Goal: Task Accomplishment & Management: Manage account settings

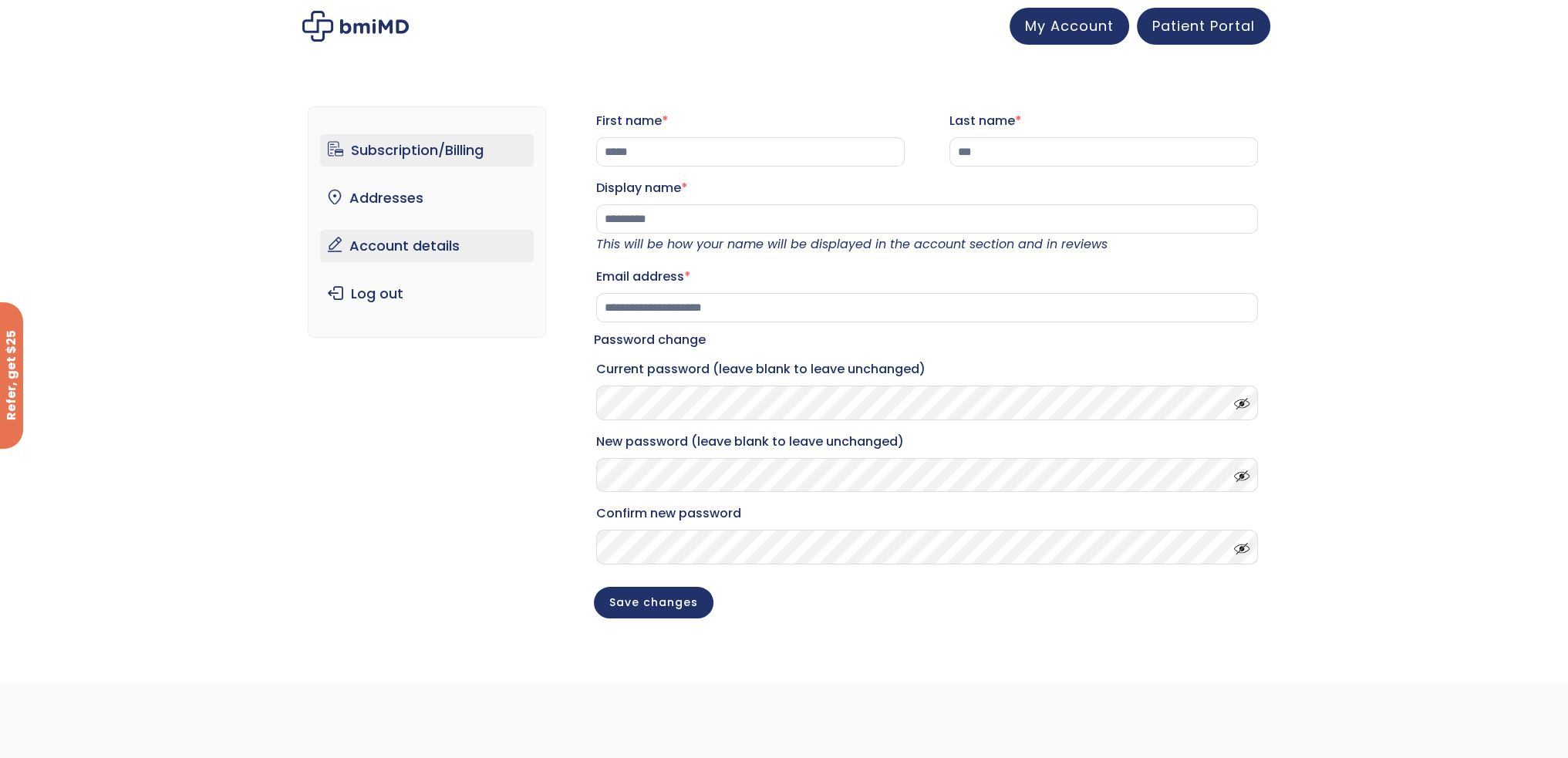
click at [454, 156] on link "Subscription/Billing" at bounding box center [426, 150] width 213 height 32
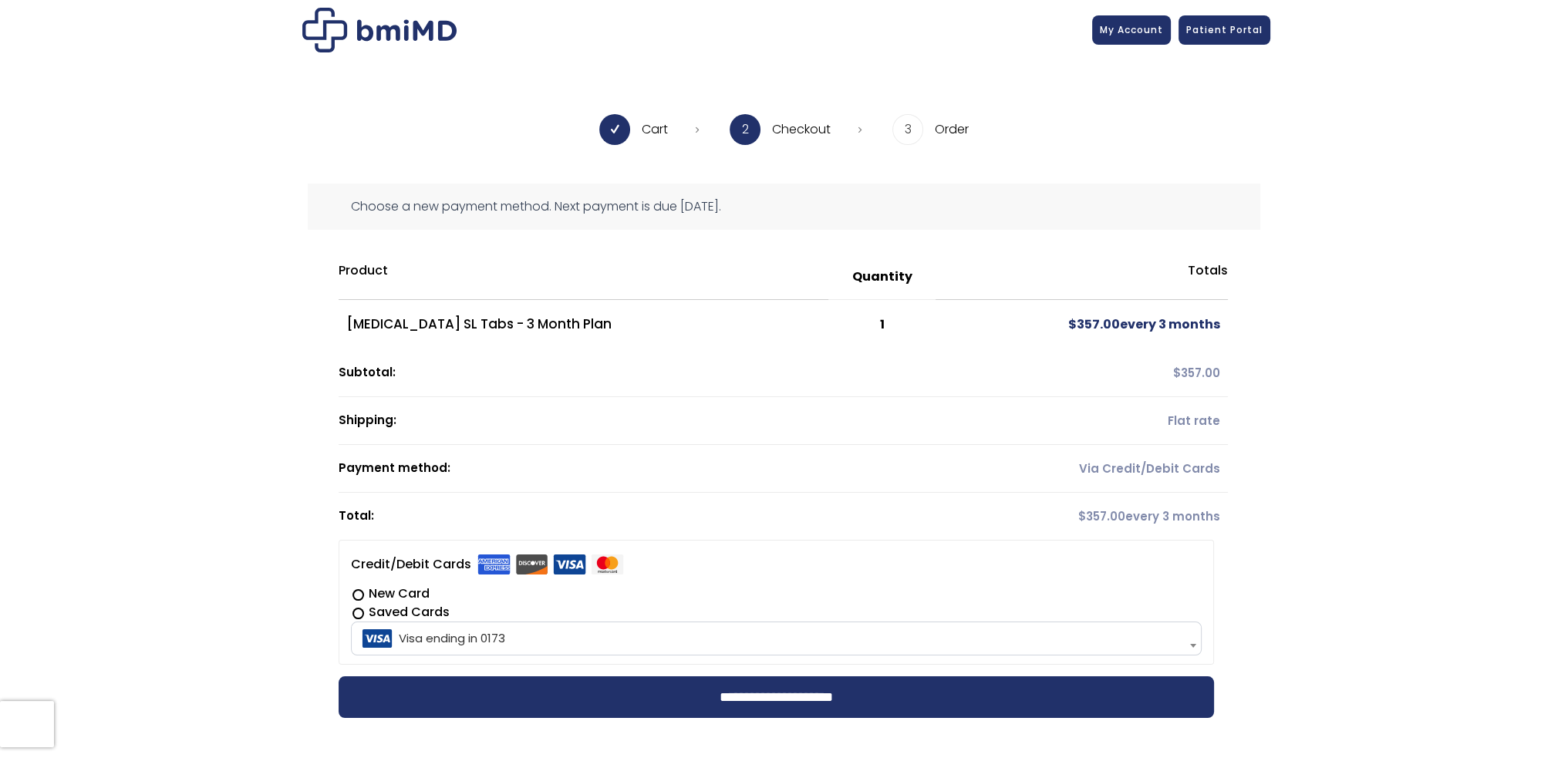
click at [233, 567] on div "**********" at bounding box center [784, 477] width 1568 height 589
click at [1130, 27] on span "My Account" at bounding box center [1131, 27] width 63 height 13
click at [1231, 22] on span "Patient Portal" at bounding box center [1224, 27] width 76 height 13
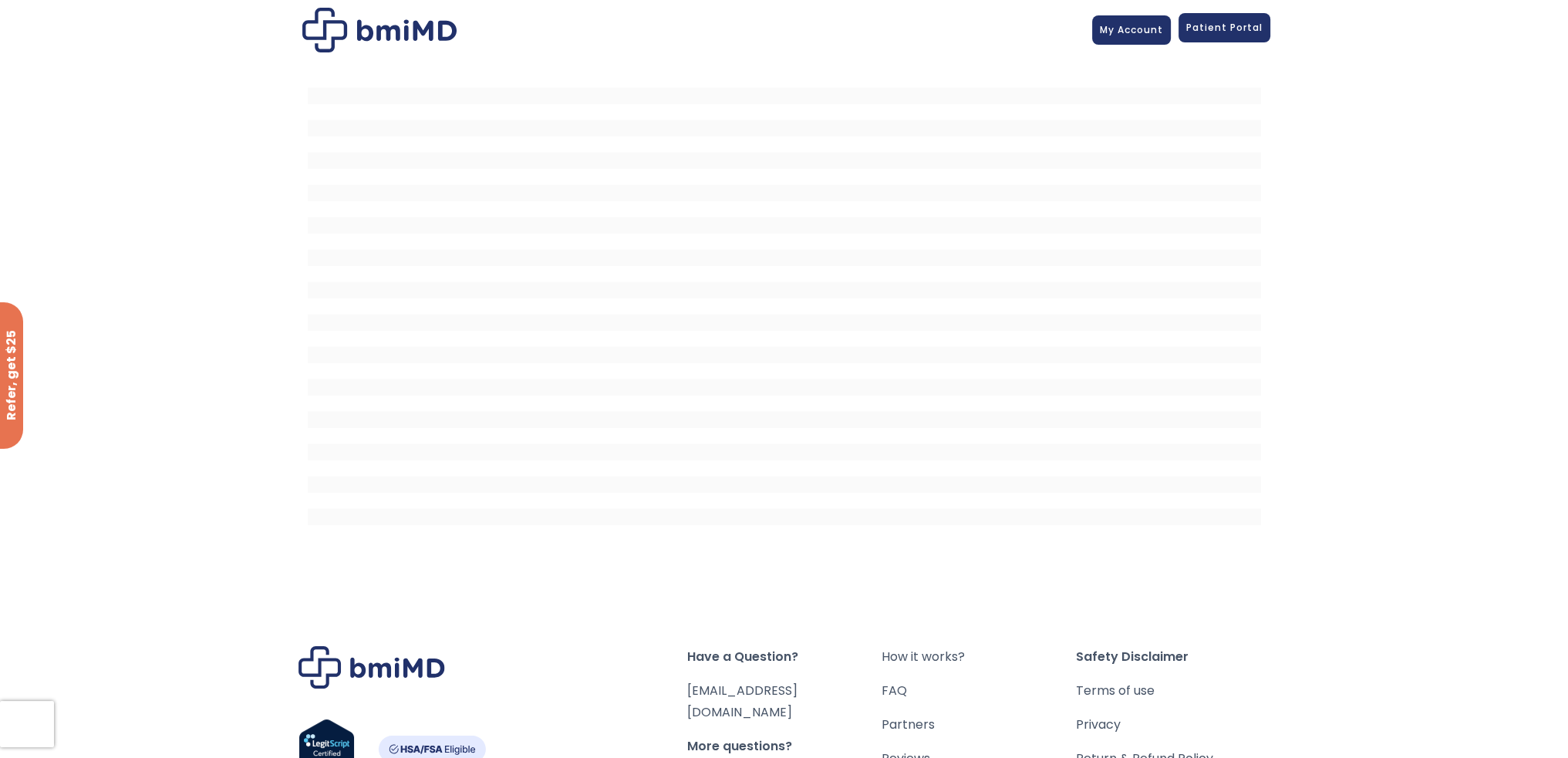
click at [1218, 25] on span "Patient Portal" at bounding box center [1224, 27] width 76 height 13
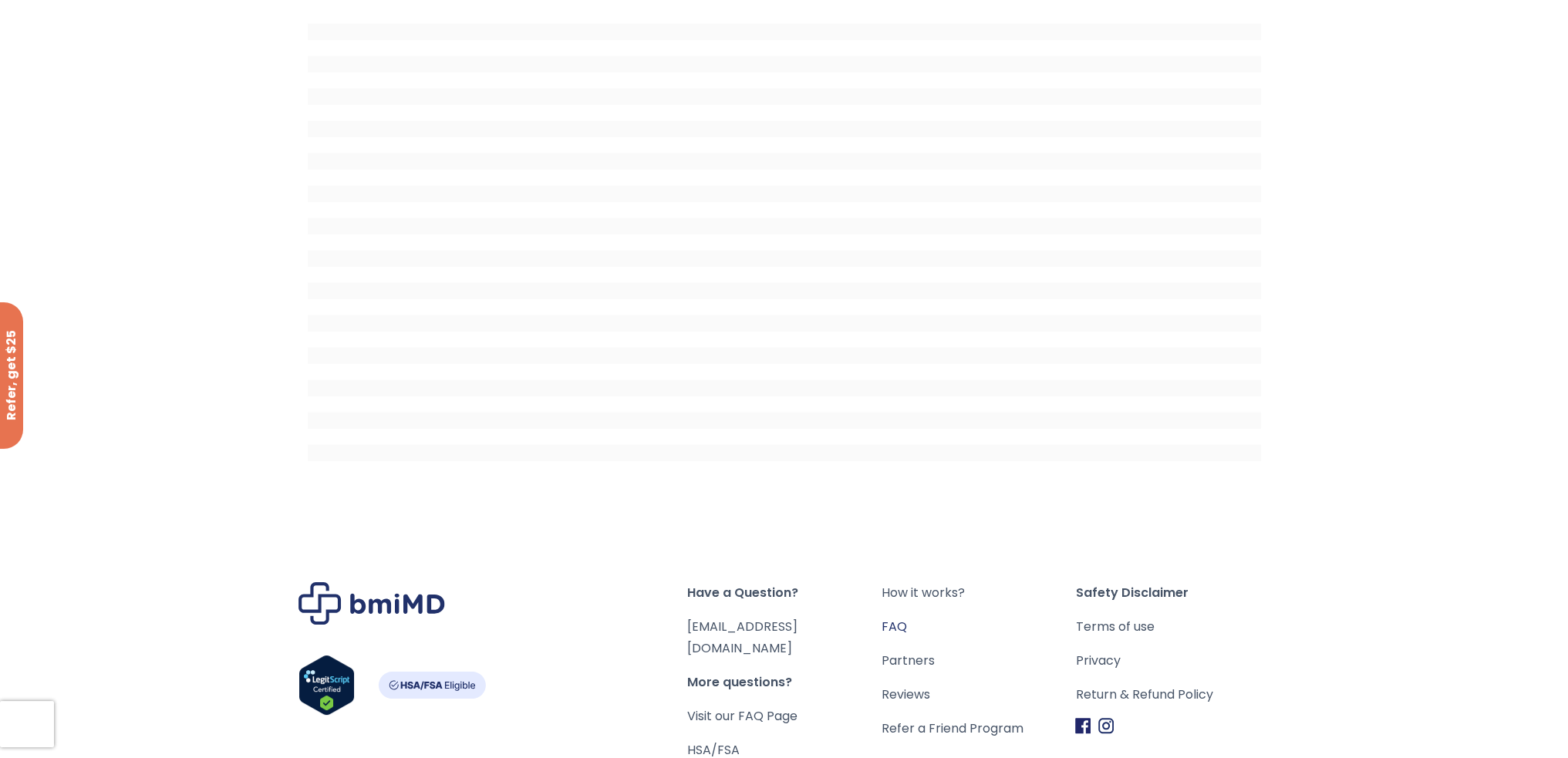
scroll to position [181, 0]
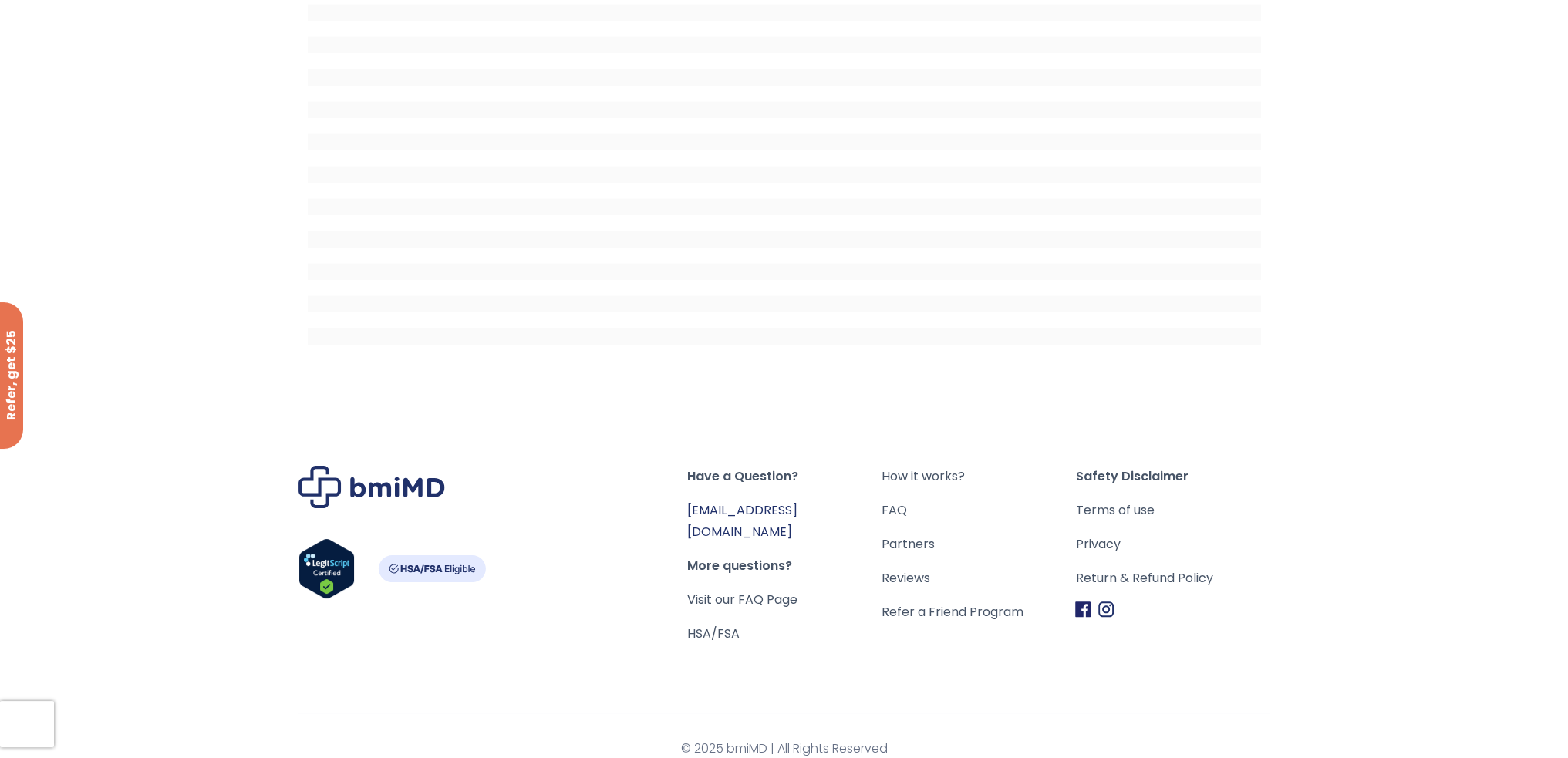
click at [746, 501] on link "[EMAIL_ADDRESS][DOMAIN_NAME]" at bounding box center [742, 521] width 111 height 40
